Goal: Entertainment & Leisure: Browse casually

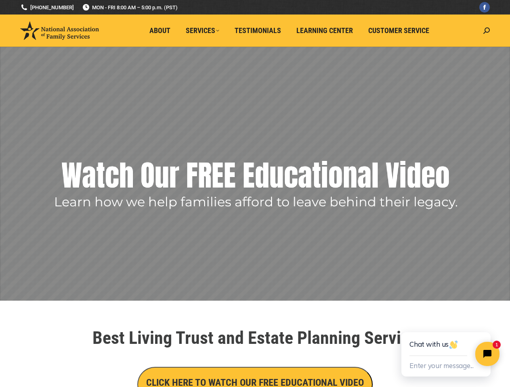
click at [255, 194] on rs-layer-wrap "Learn how we help families afford to leave behind their legacy." at bounding box center [255, 200] width 403 height 16
click at [255, 174] on rs-layer "Watch Our FREE Educational Video" at bounding box center [255, 175] width 388 height 40
click at [15, 164] on rs-arrow at bounding box center [15, 164] width 20 height 20
click at [497, 166] on rs-arrow at bounding box center [497, 166] width 20 height 20
click at [247, 286] on rs-bullet at bounding box center [246, 285] width 6 height 6
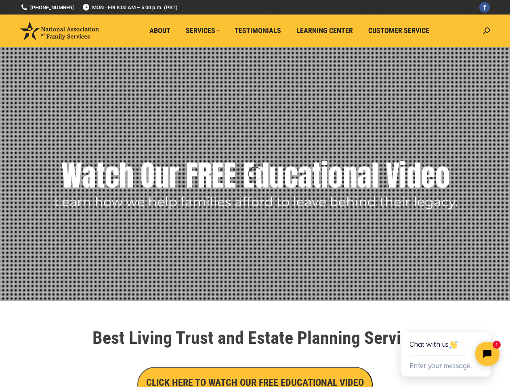
click at [255, 286] on rs-bullet at bounding box center [255, 285] width 6 height 6
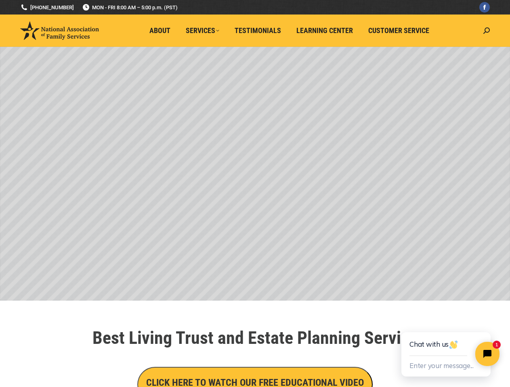
click at [263, 286] on rs-bullet at bounding box center [263, 285] width 6 height 6
click at [255, 356] on div at bounding box center [255, 357] width 452 height 4
